Goal: Information Seeking & Learning: Learn about a topic

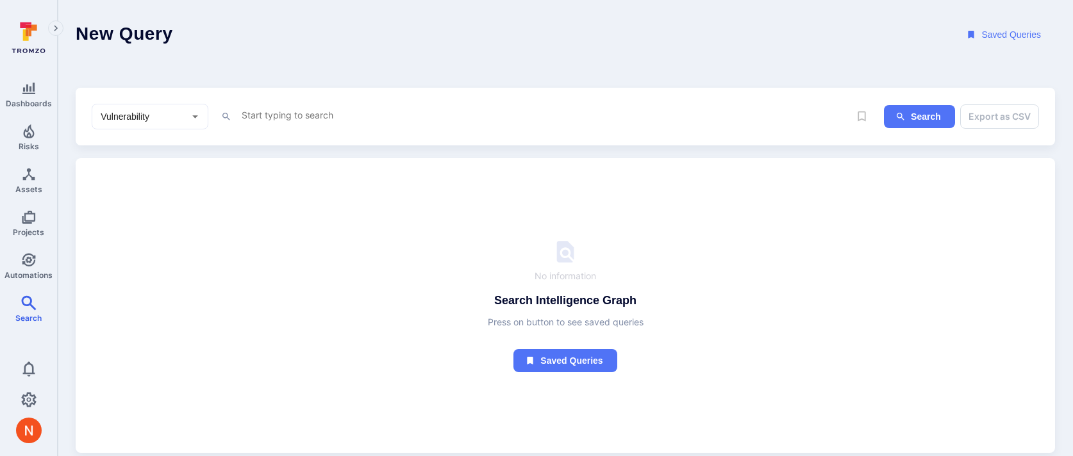
click at [170, 115] on input "Vulnerability" at bounding box center [140, 116] width 85 height 13
click at [130, 204] on li "Asset" at bounding box center [149, 208] width 115 height 21
type input "Asset"
click at [270, 119] on textarea "Intelligence Graph search area" at bounding box center [544, 115] width 609 height 16
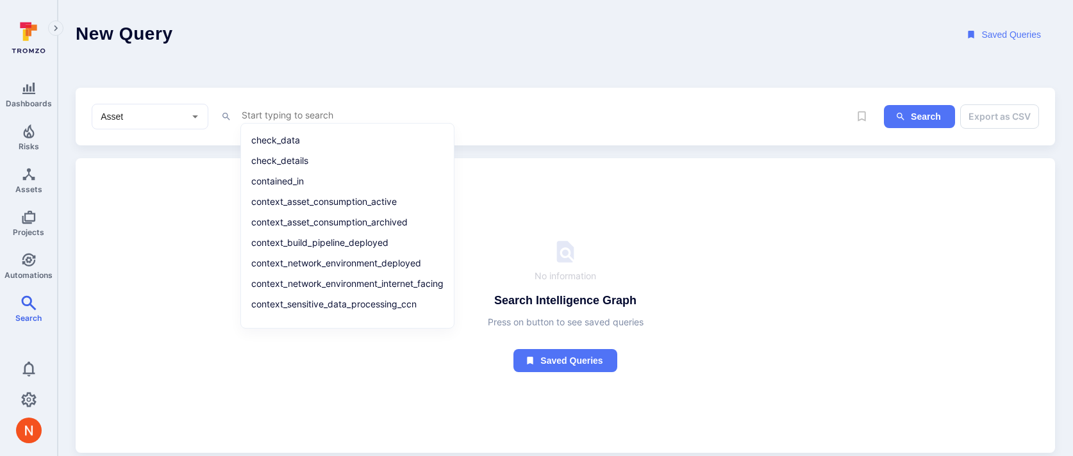
paste textarea "ame ~ \"/evershop\" and type = \"code repository\" and scanner = \"github\""
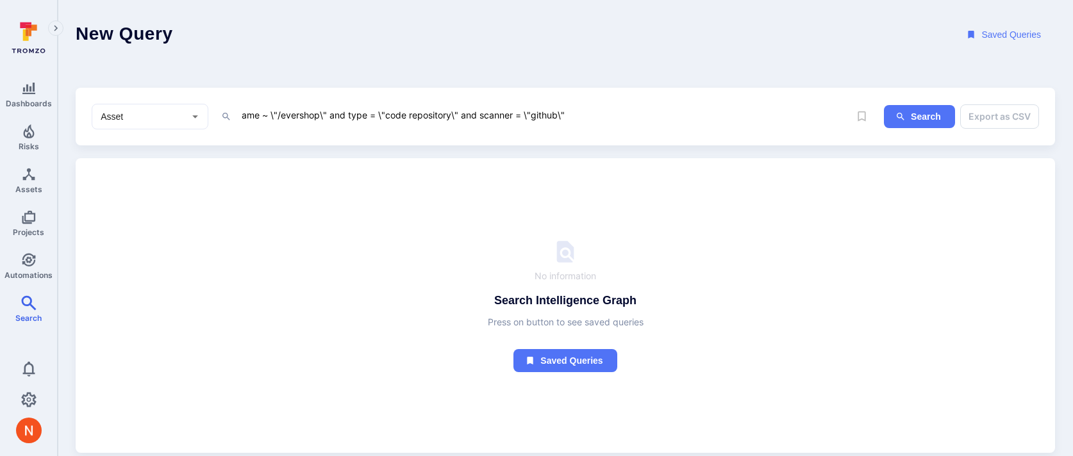
click at [242, 114] on textarea "ame ~ \"/evershop\" and type = \"code repository\" and scanner = \"github\"" at bounding box center [544, 115] width 609 height 16
click at [283, 110] on textarea "name ~ \"/evershop\" and type = \"code repository\" and scanner = \"github\"" at bounding box center [544, 115] width 609 height 16
click at [383, 116] on textarea "name ~ "/evershop" and type = \"code repository\" and scanner = \"github\"" at bounding box center [544, 115] width 609 height 16
click at [452, 111] on textarea "name ~ "/evershop" and type = "code repository\" and scanner = \"github\"" at bounding box center [544, 115] width 609 height 16
click at [521, 111] on textarea "name ~ "/evershop" and type = "code repository" and scanner = \"github\"" at bounding box center [544, 115] width 609 height 16
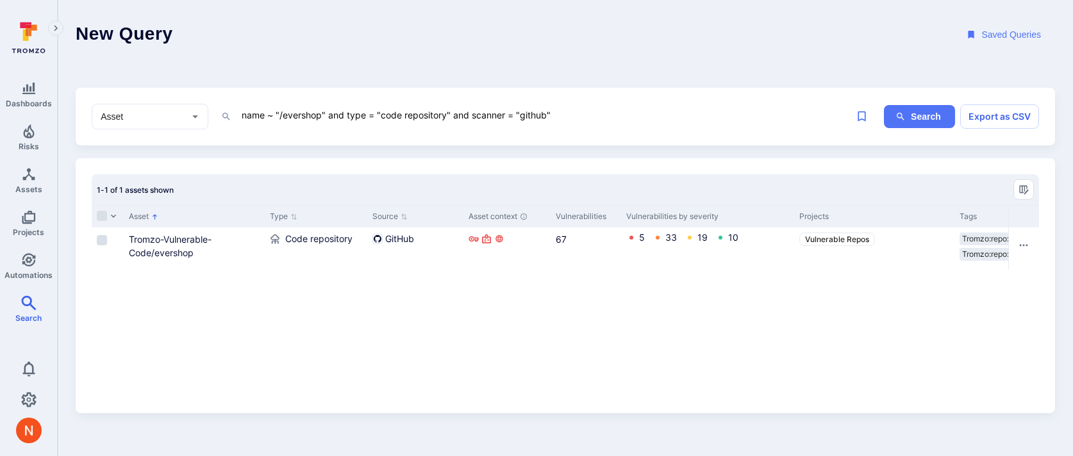
type textarea "name ~ "/evershop" and type = "code repository" and scanner = "github""
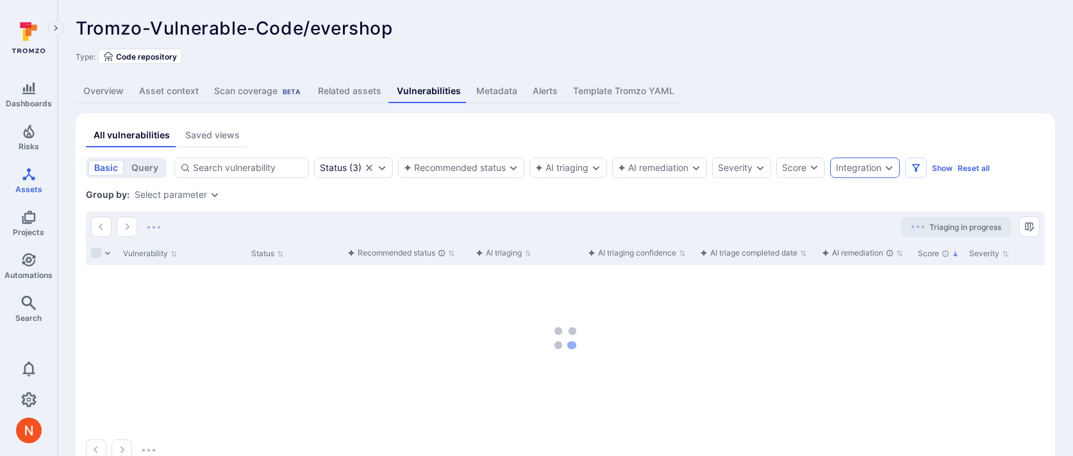
click at [869, 161] on div "Integration" at bounding box center [865, 168] width 70 height 21
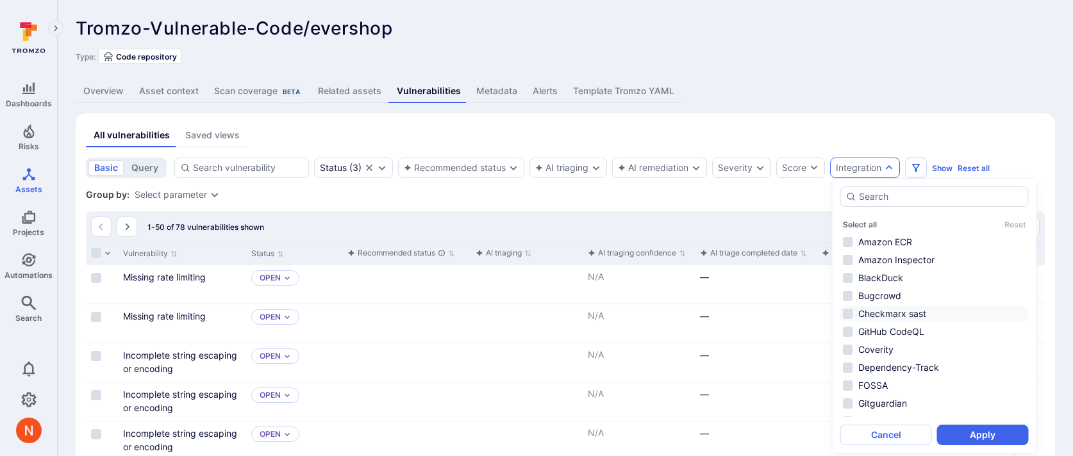
click at [914, 316] on li "Checkmarx sast" at bounding box center [934, 313] width 188 height 15
click at [982, 434] on button "Apply" at bounding box center [983, 435] width 92 height 21
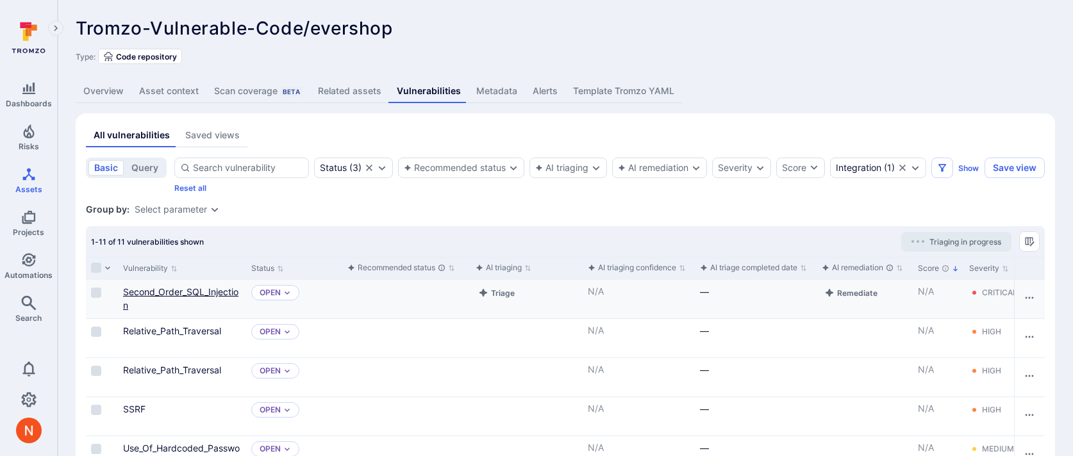
click at [218, 295] on link "Second_Order_SQL_Injection" at bounding box center [180, 298] width 115 height 24
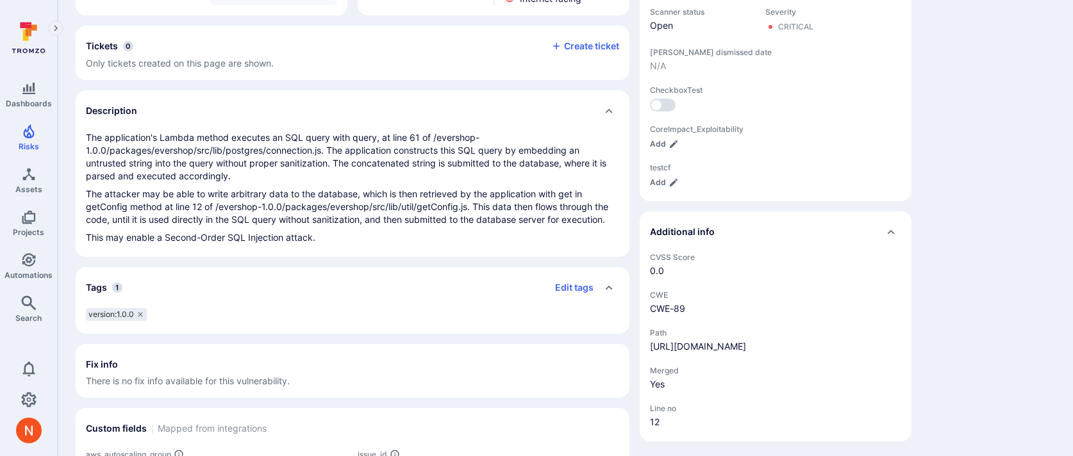
scroll to position [429, 0]
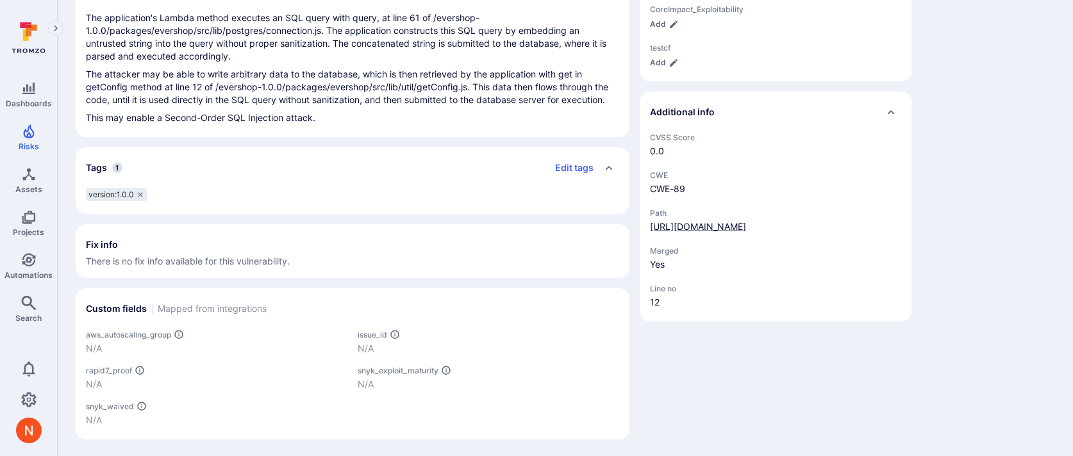
click at [665, 224] on link "https://github.com/Tromzo-Vulnerable-Code/evershop/blob/main/packages/evershop/…" at bounding box center [698, 226] width 96 height 11
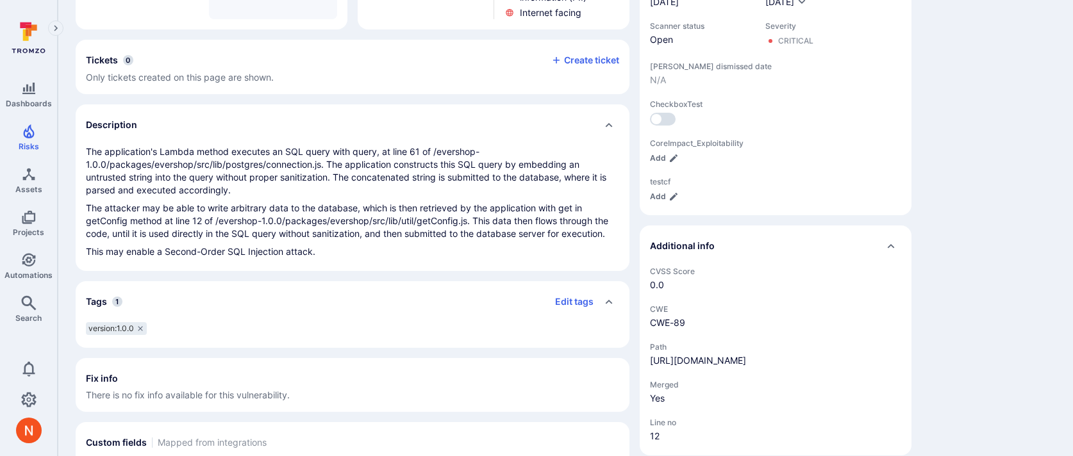
scroll to position [0, 0]
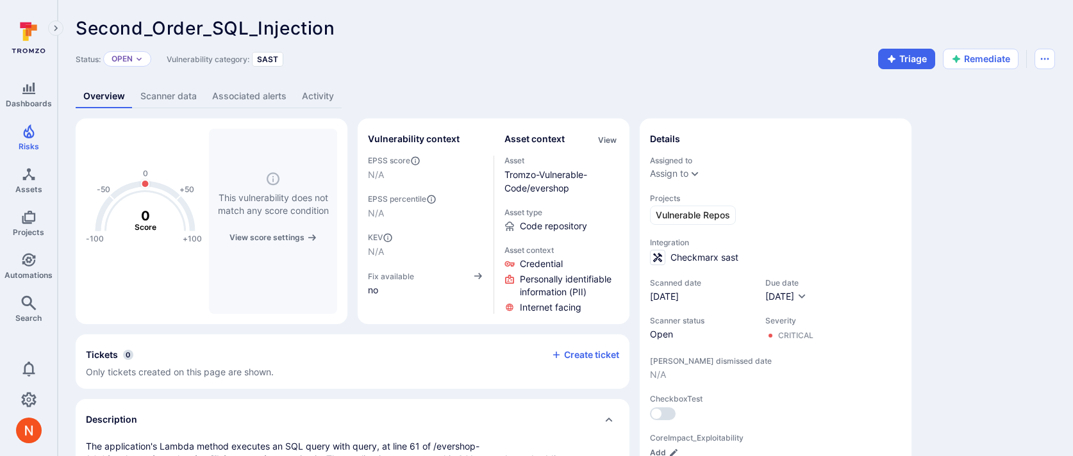
click at [178, 97] on link "Scanner data" at bounding box center [169, 97] width 72 height 24
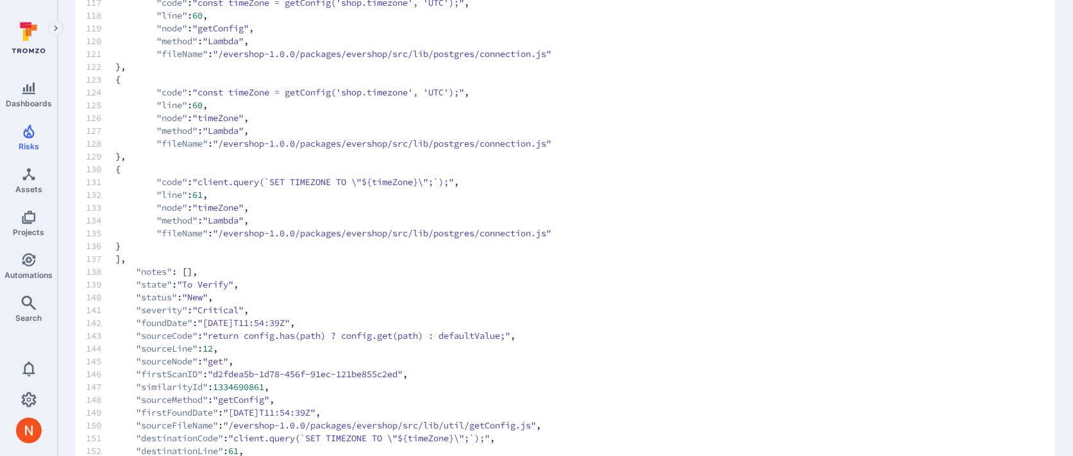
scroll to position [1905, 0]
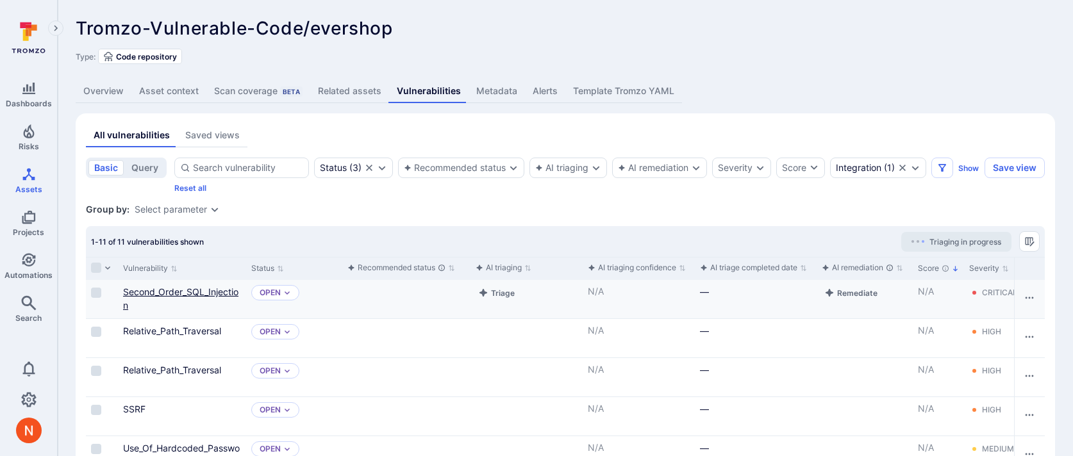
click at [222, 290] on link "Second_Order_SQL_Injection" at bounding box center [180, 298] width 115 height 24
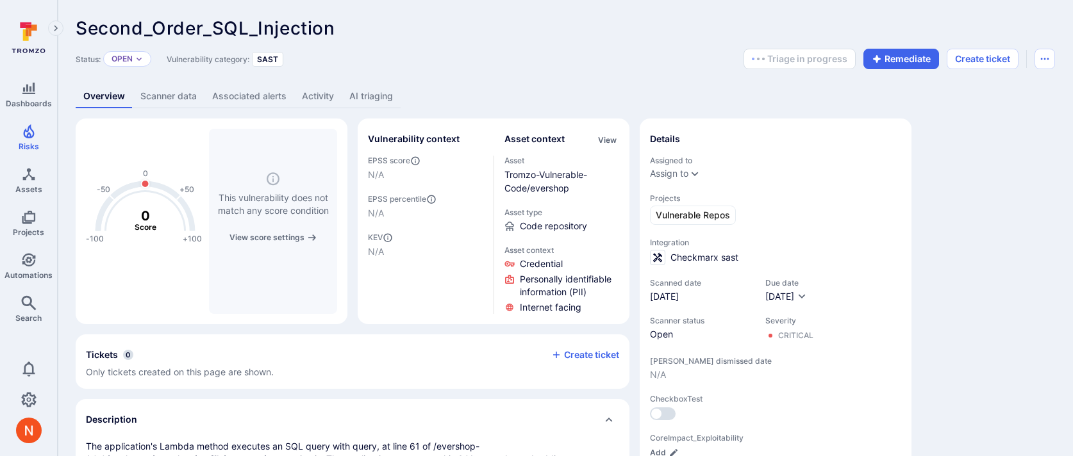
click at [379, 97] on link "AI triaging" at bounding box center [371, 97] width 59 height 24
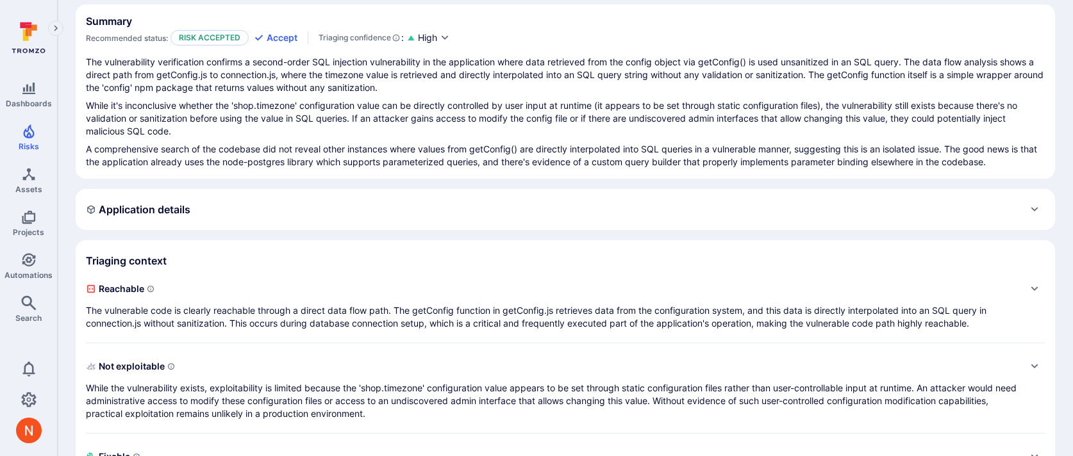
scroll to position [156, 0]
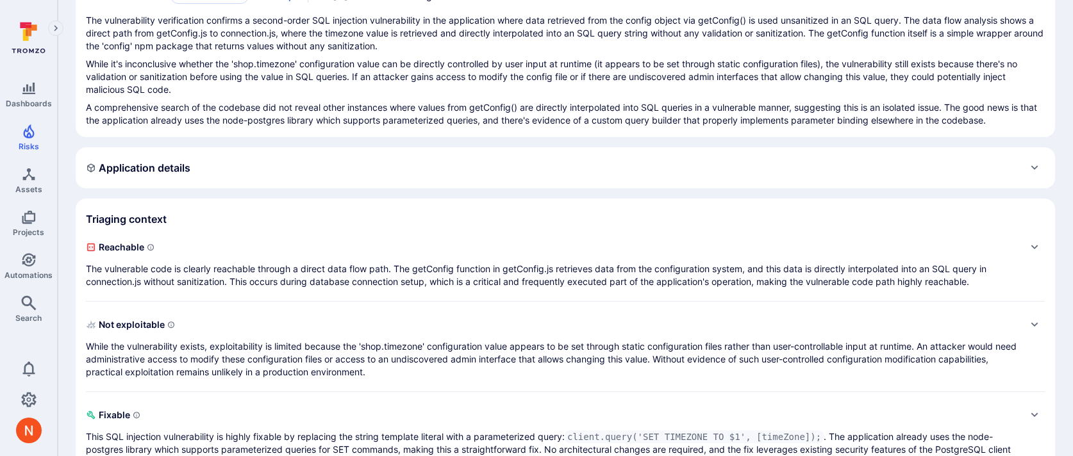
click at [432, 263] on p "The vulnerable code is clearly reachable through a direct data flow path. The g…" at bounding box center [552, 276] width 933 height 26
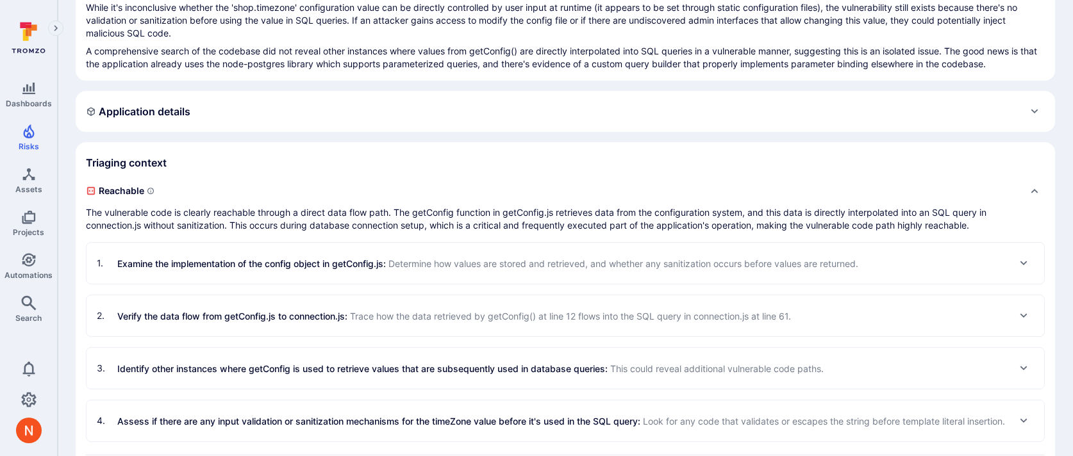
scroll to position [248, 0]
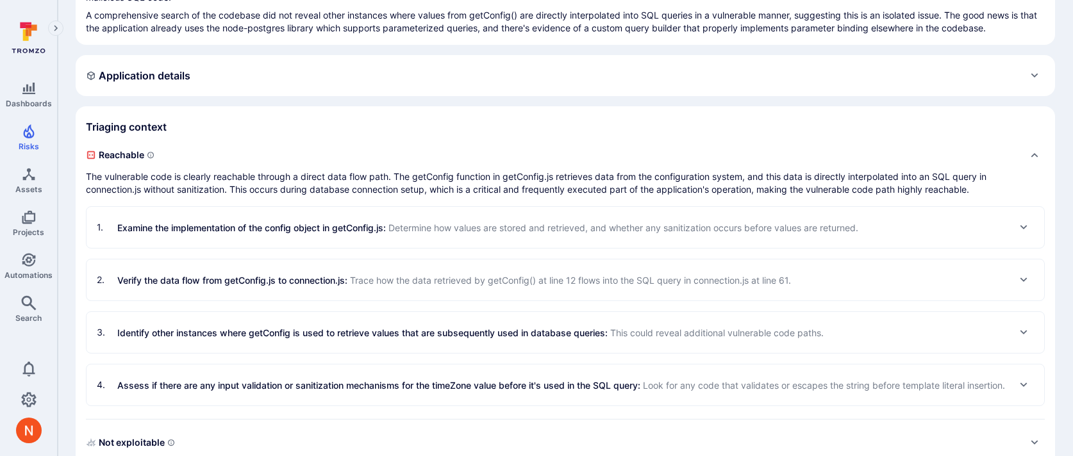
click at [443, 227] on span "Determine how values are stored and retrieved, and whether any sanitization occ…" at bounding box center [623, 227] width 470 height 11
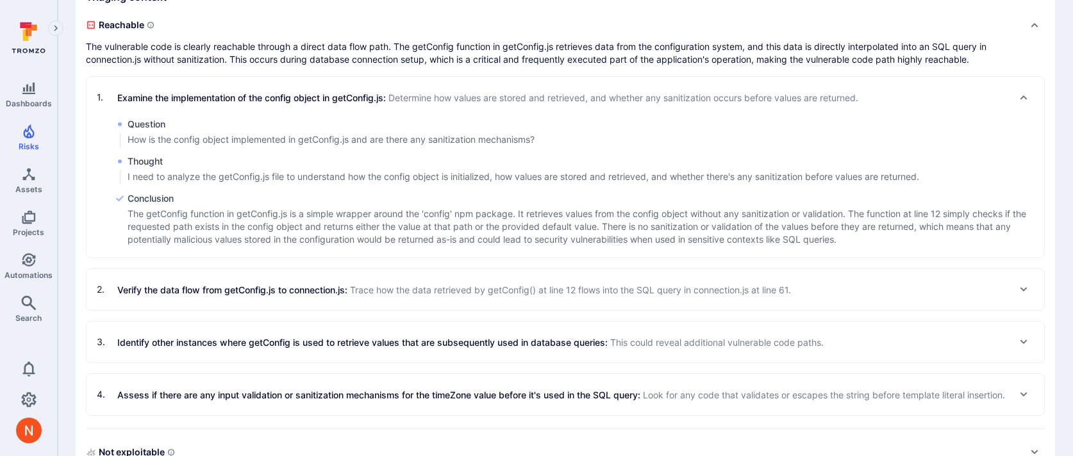
scroll to position [380, 0]
click at [433, 306] on div "2 . Verify the data flow from getConfig.js to connection.js : Trace how the dat…" at bounding box center [564, 287] width 957 height 41
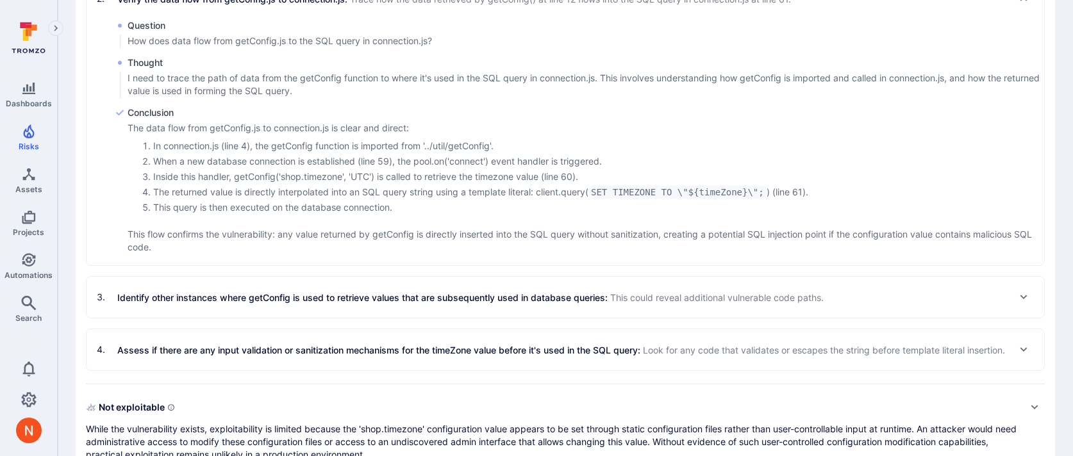
click at [431, 292] on p "Identify other instances where getConfig is used to retrieve values that are su…" at bounding box center [470, 297] width 706 height 13
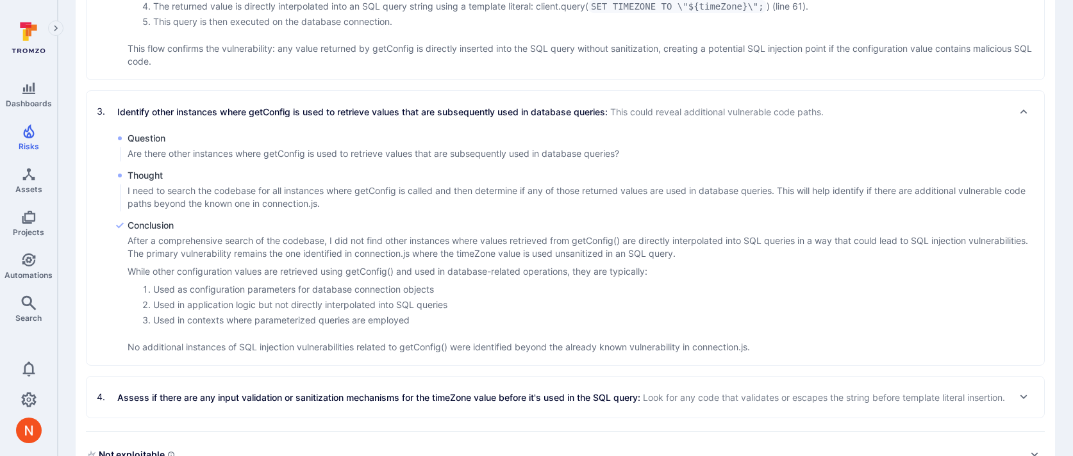
scroll to position [859, 0]
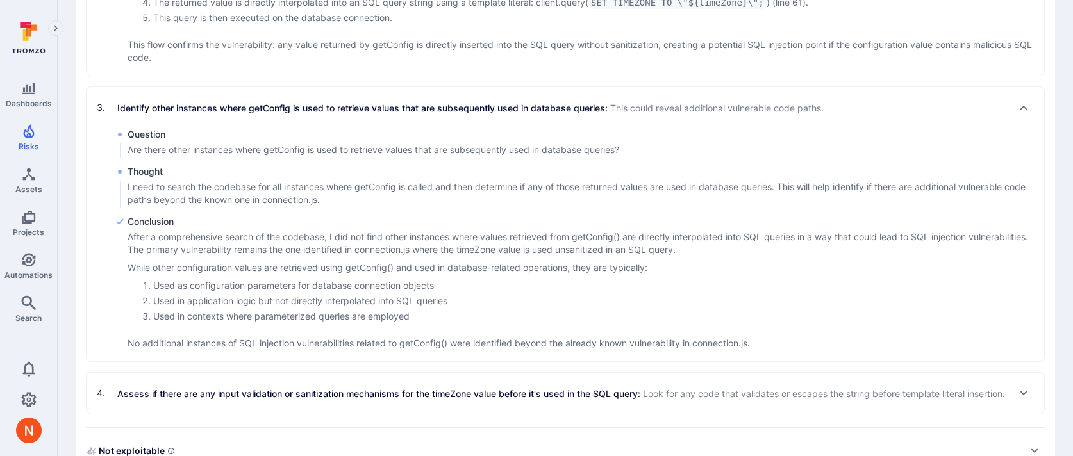
click at [373, 400] on p "Assess if there are any input validation or sanitization mechanisms for the tim…" at bounding box center [560, 393] width 887 height 13
